Goal: Task Accomplishment & Management: Manage account settings

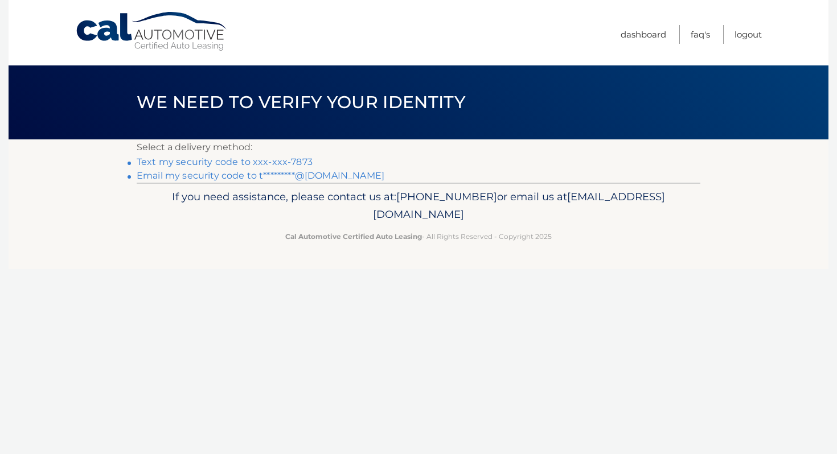
click at [247, 161] on link "Text my security code to xxx-xxx-7873" at bounding box center [225, 162] width 176 height 11
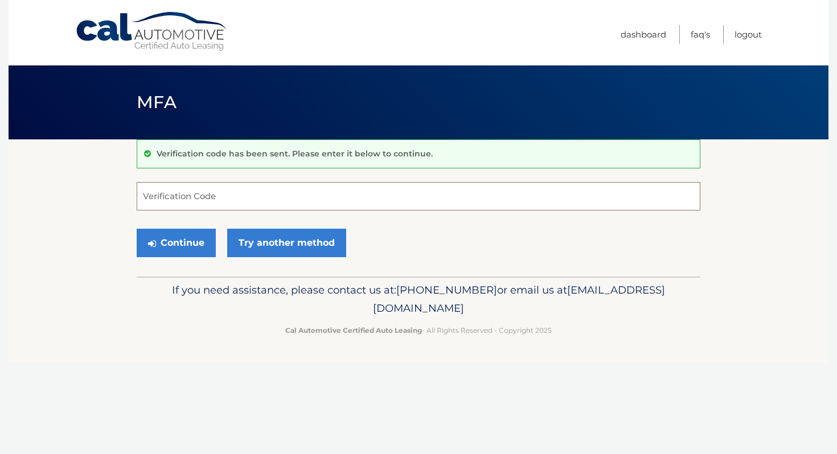
click at [223, 188] on input "Verification Code" at bounding box center [418, 196] width 563 height 28
type input "170411"
click at [182, 244] on button "Continue" at bounding box center [176, 243] width 79 height 28
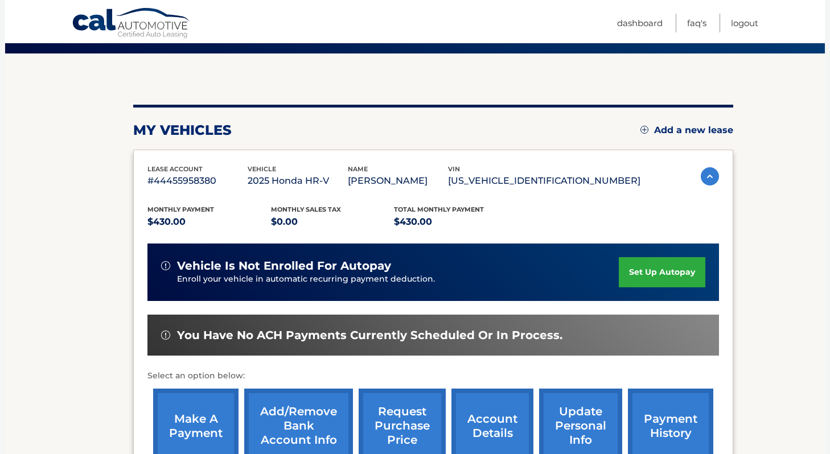
scroll to position [90, 0]
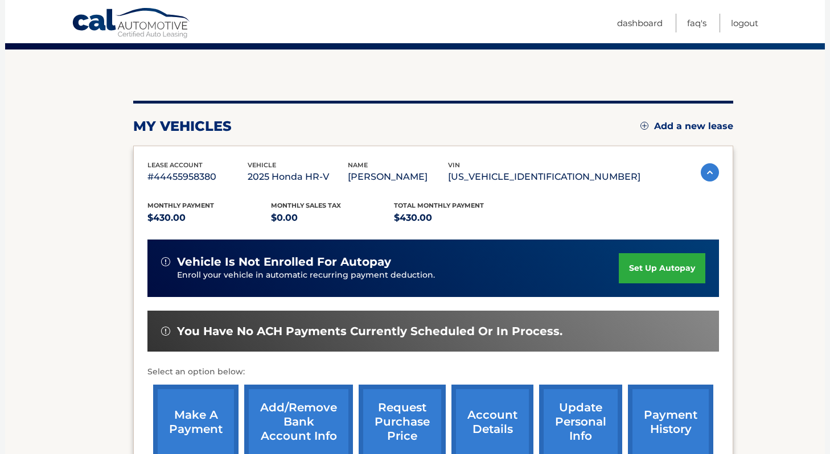
click at [631, 265] on link "set up autopay" at bounding box center [662, 268] width 87 height 30
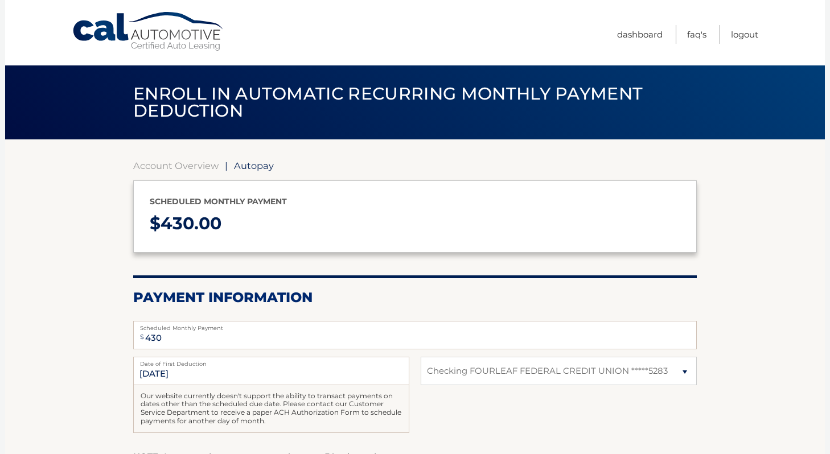
select select "MWQzMDBmYjUtYWI5NC00OGMxLWE2NzktMDg4MzI3YWQ4NTE2"
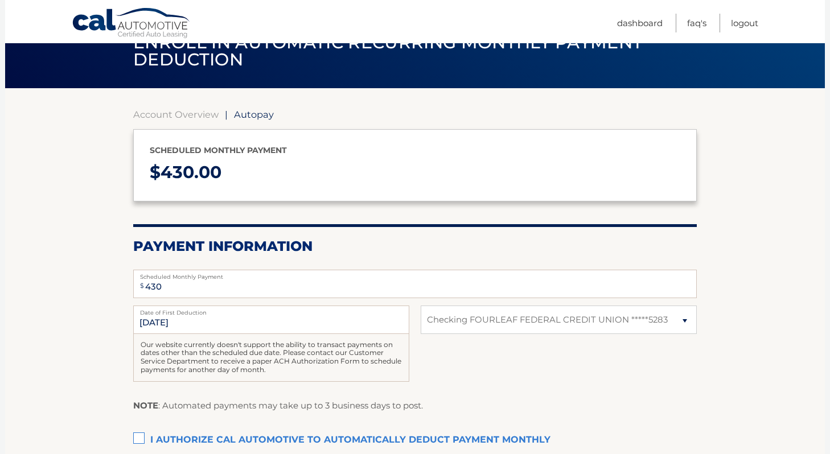
scroll to position [68, 0]
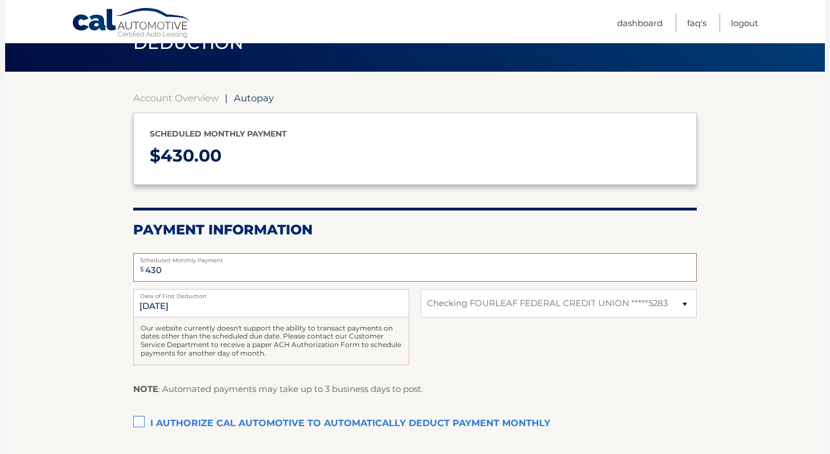
click at [412, 278] on input "430" at bounding box center [414, 267] width 563 height 28
click at [422, 329] on div "10/2/2025 Date of First Deduction Our website currently doesn't support the abi…" at bounding box center [414, 333] width 563 height 89
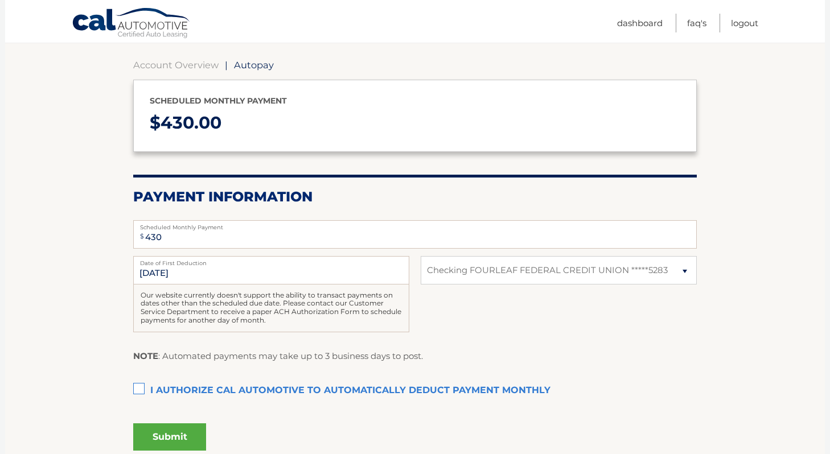
scroll to position [105, 0]
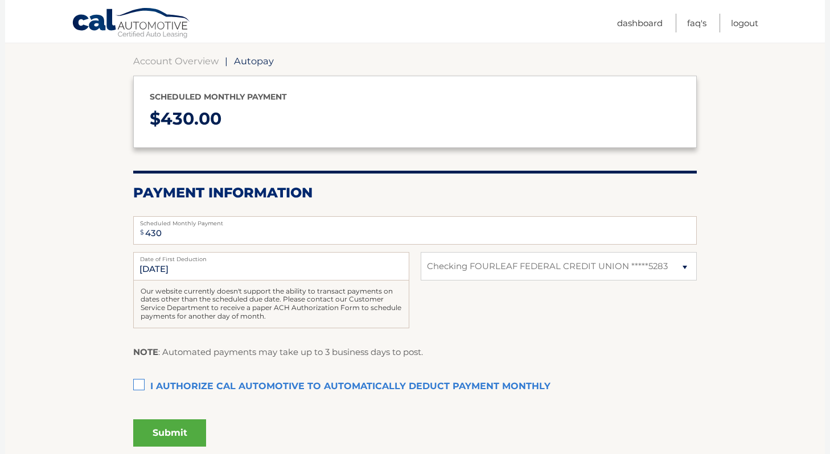
click at [339, 258] on label "Date of First Deduction" at bounding box center [271, 256] width 276 height 9
click at [339, 258] on input "10/2/2025" at bounding box center [271, 266] width 276 height 28
click at [333, 268] on input "10/2/2025" at bounding box center [271, 266] width 276 height 28
click at [314, 274] on input "10/2/2025" at bounding box center [271, 266] width 276 height 28
click at [238, 278] on input "[DATE]" at bounding box center [271, 266] width 276 height 28
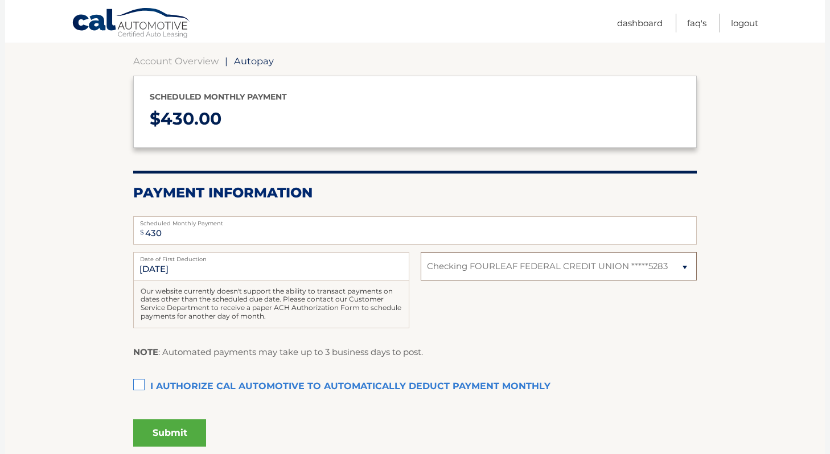
click at [591, 264] on select "Select Bank Account Checking FOURLEAF FEDERAL CREDIT UNION *****5283" at bounding box center [559, 266] width 276 height 28
select select
click at [421, 252] on select "Select Bank Account Checking FOURLEAF FEDERAL CREDIT UNION *****5283" at bounding box center [559, 266] width 276 height 28
click at [553, 269] on select "Select Bank Account Checking FOURLEAF FEDERAL CREDIT UNION *****5283" at bounding box center [559, 266] width 276 height 28
click at [503, 283] on div "10/2/2025 Date of First Deduction Our website currently doesn't support the abi…" at bounding box center [414, 296] width 563 height 89
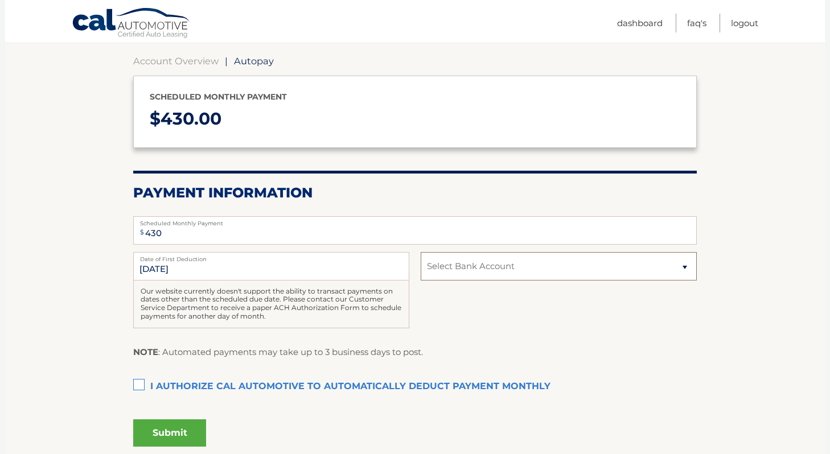
click at [501, 275] on select "Select Bank Account Checking FOURLEAF FEDERAL CREDIT UNION *****5283" at bounding box center [559, 266] width 276 height 28
click at [633, 25] on link "Dashboard" at bounding box center [640, 23] width 46 height 19
click at [635, 20] on link "Dashboard" at bounding box center [640, 23] width 46 height 19
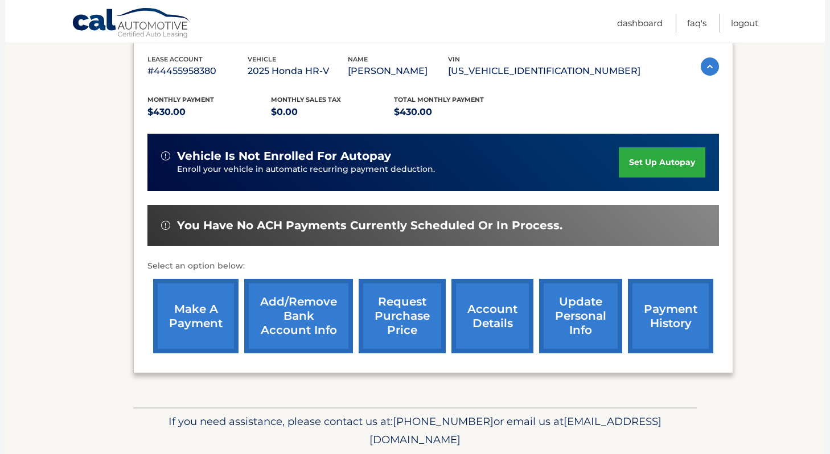
scroll to position [235, 0]
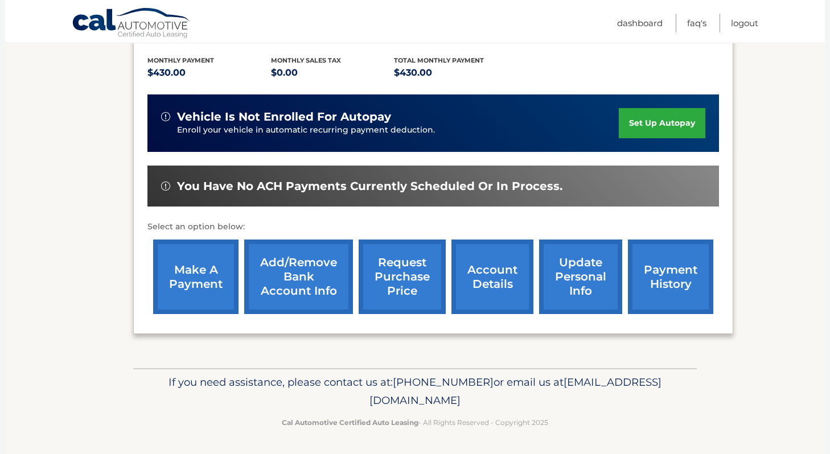
click at [289, 273] on link "Add/Remove bank account info" at bounding box center [298, 277] width 109 height 75
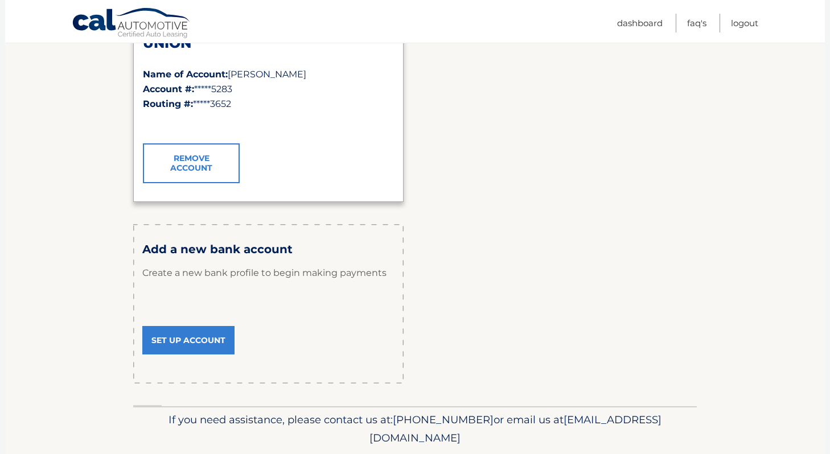
scroll to position [232, 0]
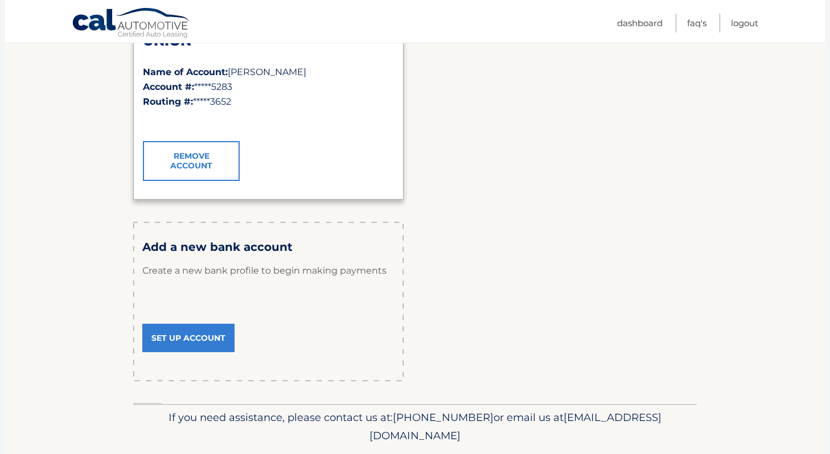
click at [207, 339] on link "Set Up Account" at bounding box center [188, 338] width 92 height 28
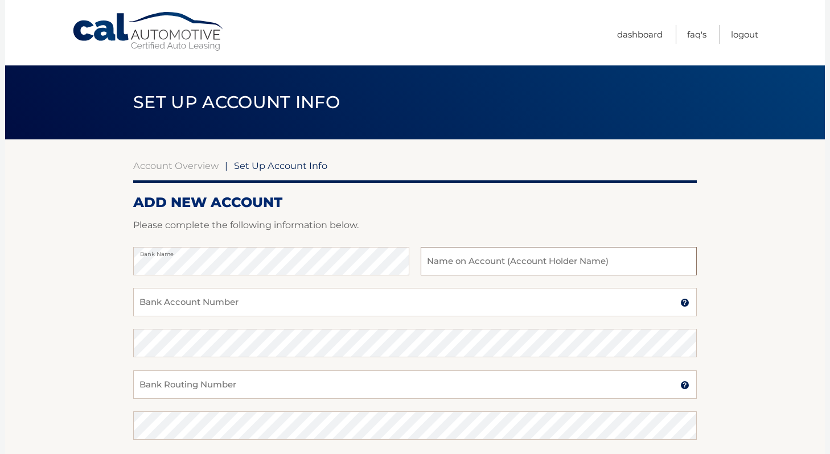
click at [479, 261] on input "text" at bounding box center [559, 261] width 276 height 28
type input "[PERSON_NAME]"
click at [314, 312] on input "Bank Account Number" at bounding box center [414, 302] width 563 height 28
type input "021000021"
click at [268, 388] on input "Bank Routing Number" at bounding box center [414, 385] width 563 height 28
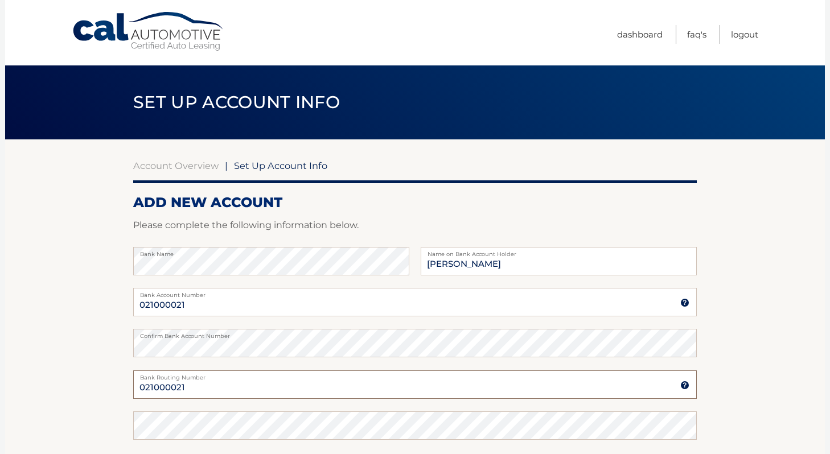
type input "021000021"
click at [209, 309] on input "021000021" at bounding box center [414, 302] width 563 height 28
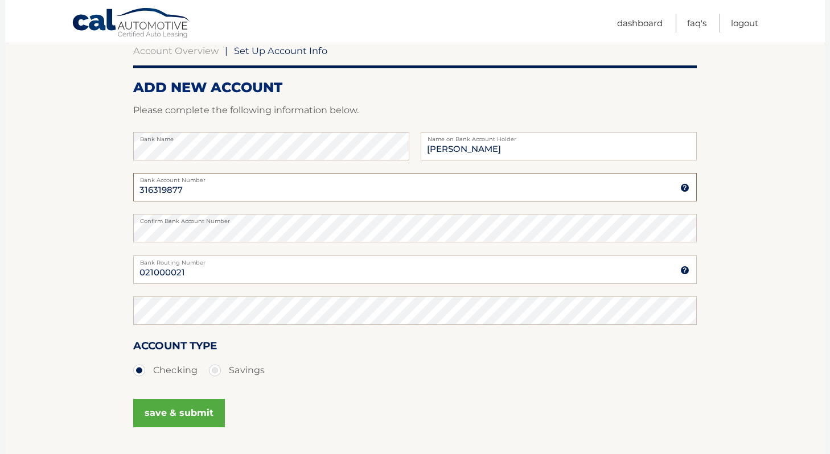
scroll to position [118, 0]
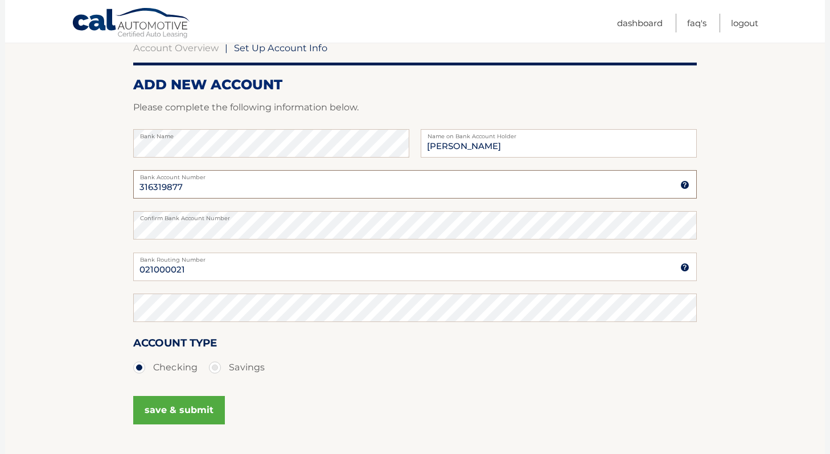
type input "316319877"
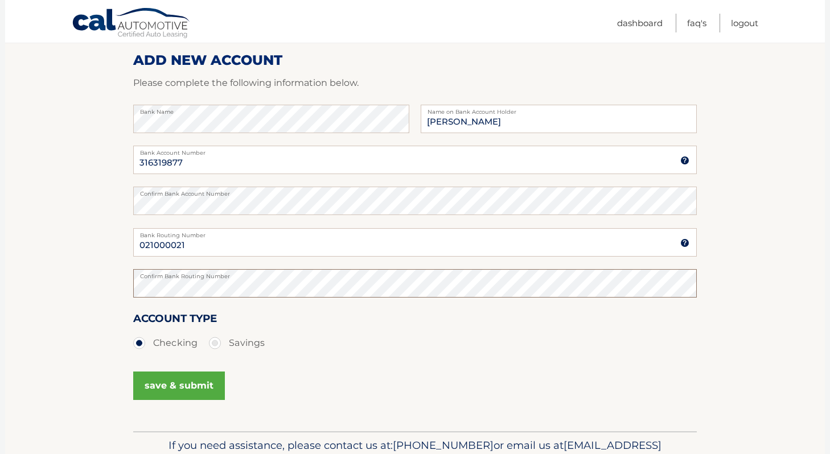
scroll to position [145, 0]
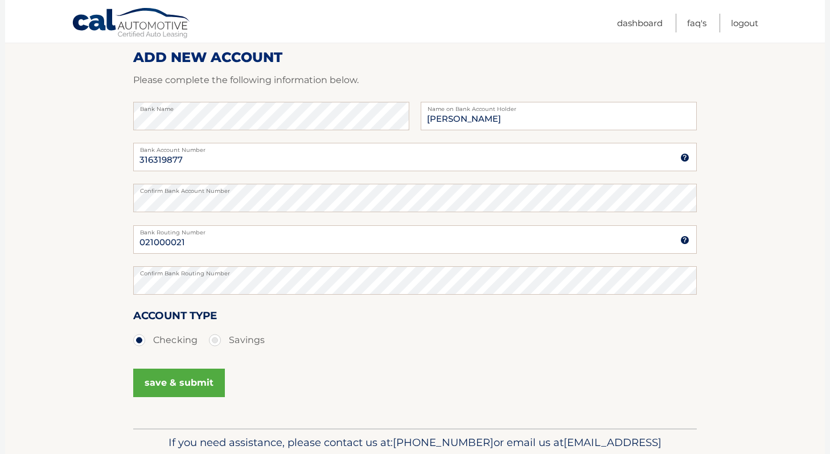
click at [192, 378] on button "save & submit" at bounding box center [179, 383] width 92 height 28
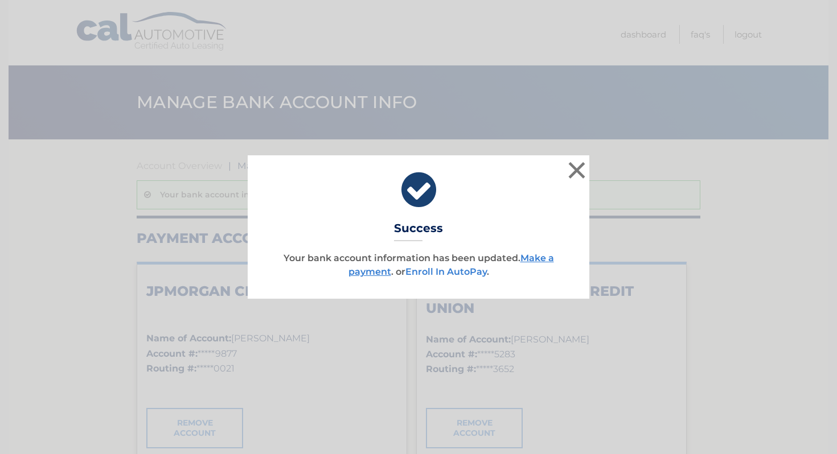
click at [456, 272] on link "Enroll In AutoPay" at bounding box center [445, 271] width 81 height 11
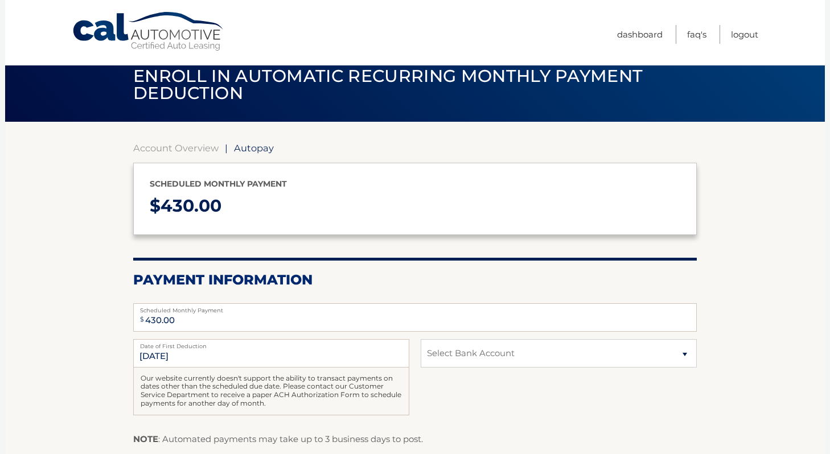
scroll to position [38, 0]
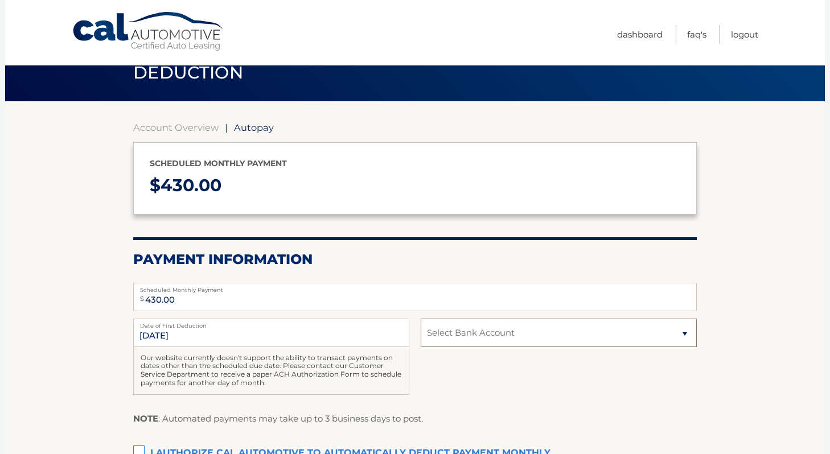
click at [464, 336] on select "Select Bank Account Checking JPMORGAN CHASE BANK, NA *****9877 Checking FOURLEA…" at bounding box center [559, 333] width 276 height 28
select select "NWVjNDNmZGQtZTYyOS00MDQ5LWJlZDktZDVlZTEwNmFmNGQ2"
click at [421, 319] on select "Select Bank Account Checking JPMORGAN CHASE BANK, NA *****9877 Checking FOURLEA…" at bounding box center [559, 333] width 276 height 28
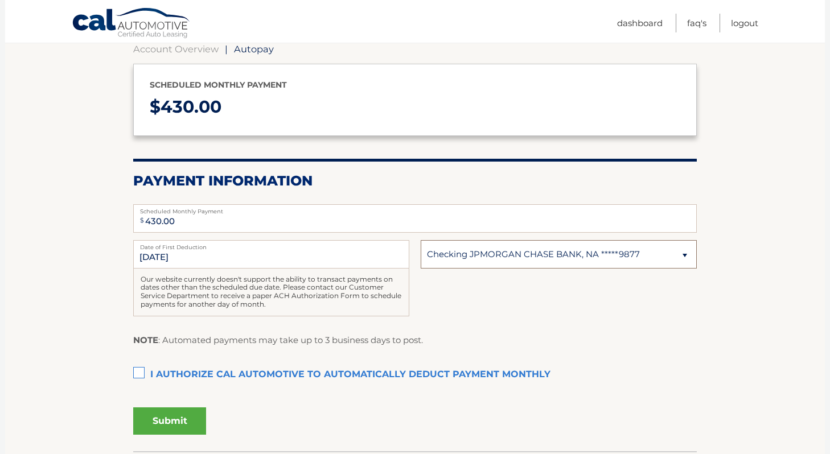
scroll to position [120, 0]
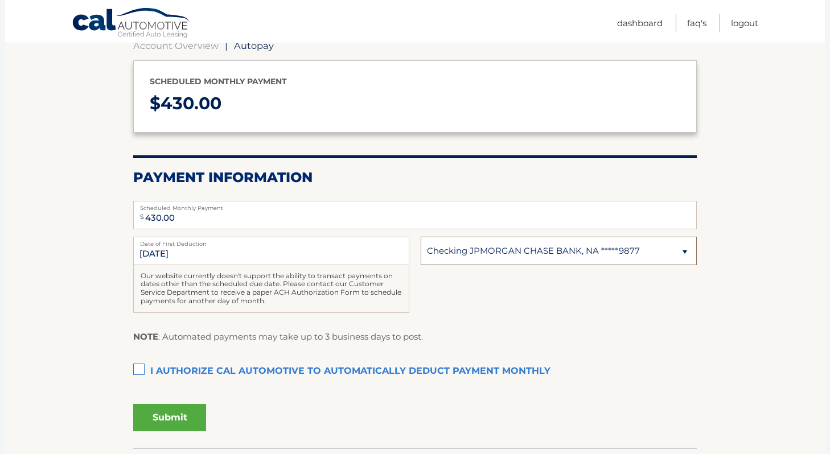
click at [529, 256] on select "Select Bank Account Checking JPMORGAN CHASE BANK, NA *****9877 Checking FOURLEA…" at bounding box center [559, 251] width 276 height 28
click at [421, 237] on select "Select Bank Account Checking JPMORGAN CHASE BANK, NA *****9877 Checking FOURLEA…" at bounding box center [559, 251] width 276 height 28
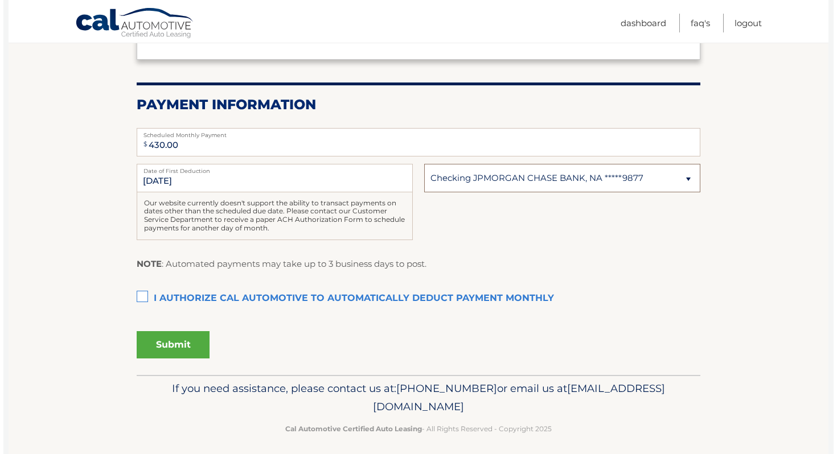
scroll to position [200, 0]
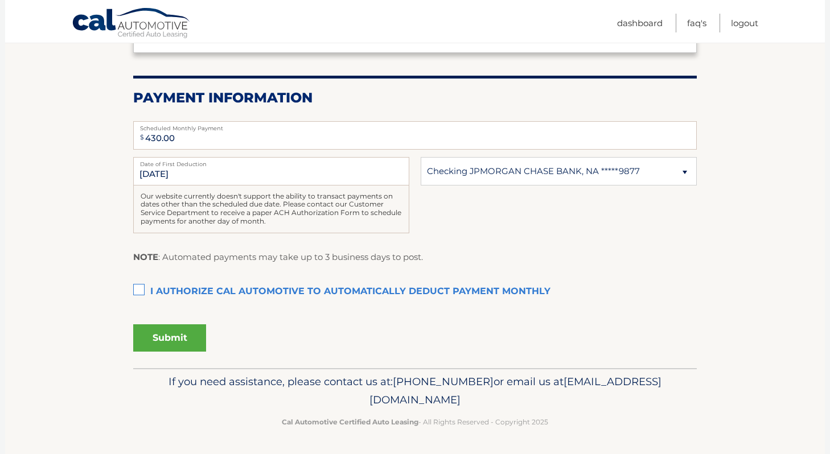
click at [137, 294] on label "I authorize cal automotive to automatically deduct payment monthly This checkbo…" at bounding box center [414, 292] width 563 height 23
click at [0, 0] on input "I authorize cal automotive to automatically deduct payment monthly This checkbo…" at bounding box center [0, 0] width 0 height 0
click at [166, 329] on button "Submit" at bounding box center [169, 337] width 73 height 27
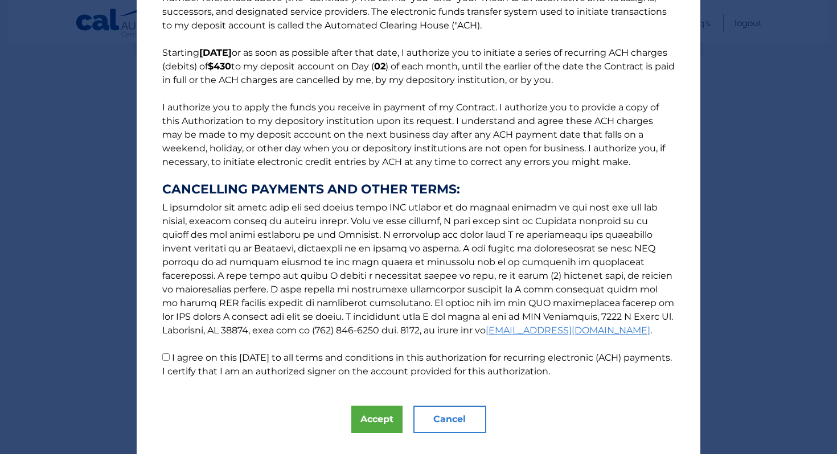
scroll to position [83, 0]
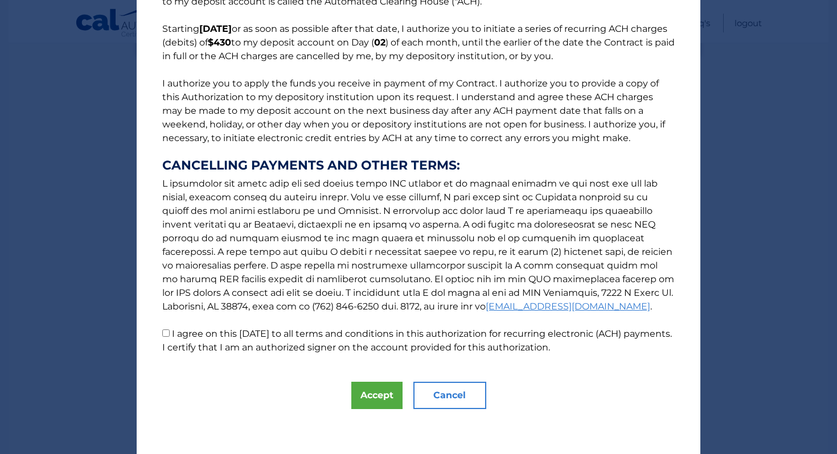
click at [168, 332] on input "I agree on this 09/11/2025 to all terms and conditions in this authorization fo…" at bounding box center [165, 333] width 7 height 7
checkbox input "true"
click at [378, 392] on button "Accept" at bounding box center [376, 395] width 51 height 27
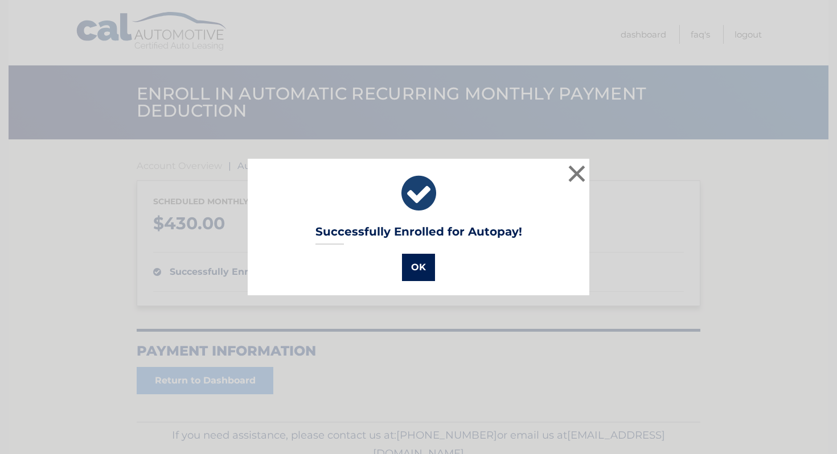
click at [421, 273] on button "OK" at bounding box center [418, 267] width 33 height 27
